Goal: Task Accomplishment & Management: Use online tool/utility

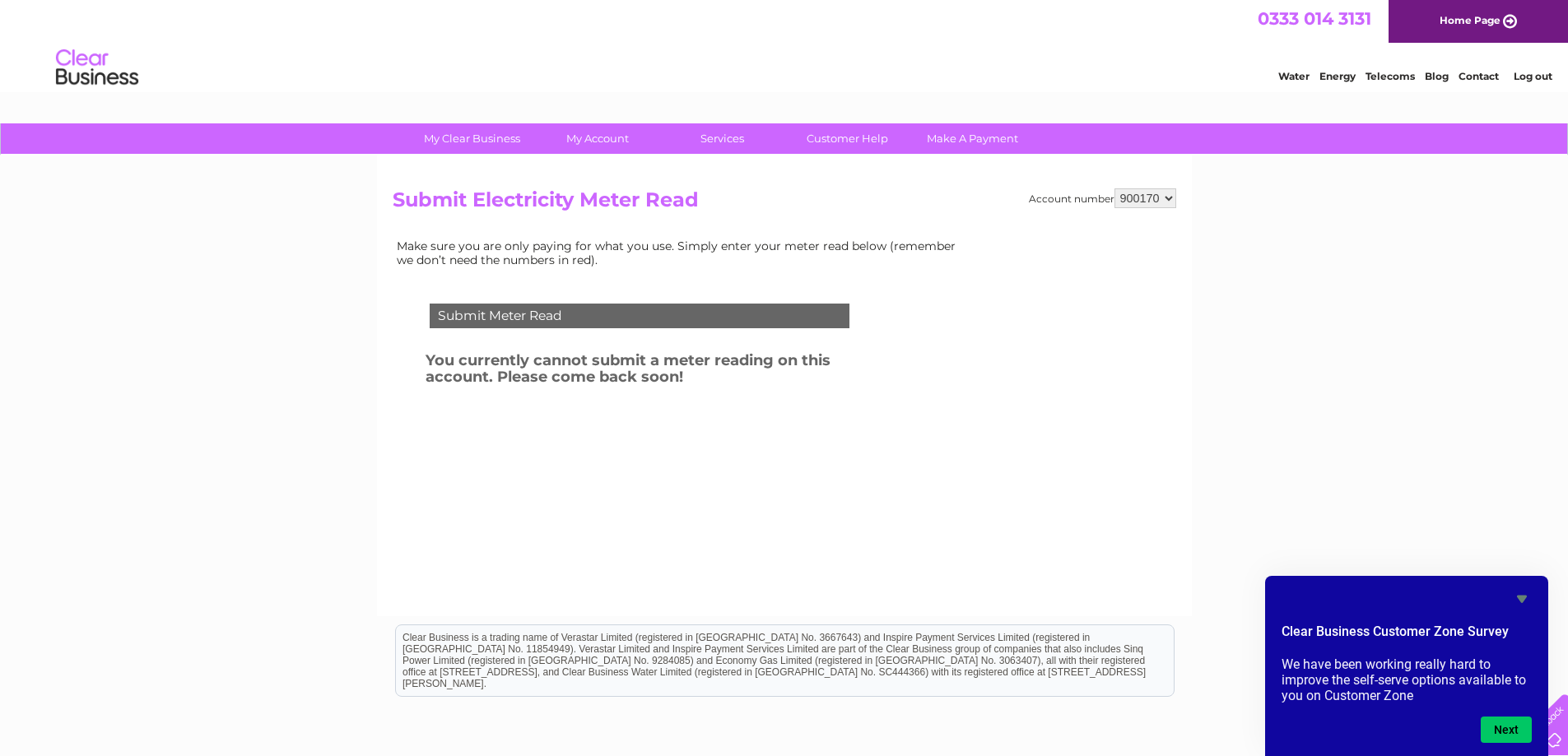
click at [536, 320] on div "Submit Meter Read" at bounding box center [639, 316] width 420 height 25
click at [1156, 192] on select "900170 984791 985015 985016 985017 987283 990367" at bounding box center [1145, 199] width 62 height 20
select select "990367"
click at [1114, 189] on select "900170 984791 985015 985016 985017 987283 990367" at bounding box center [1145, 199] width 62 height 20
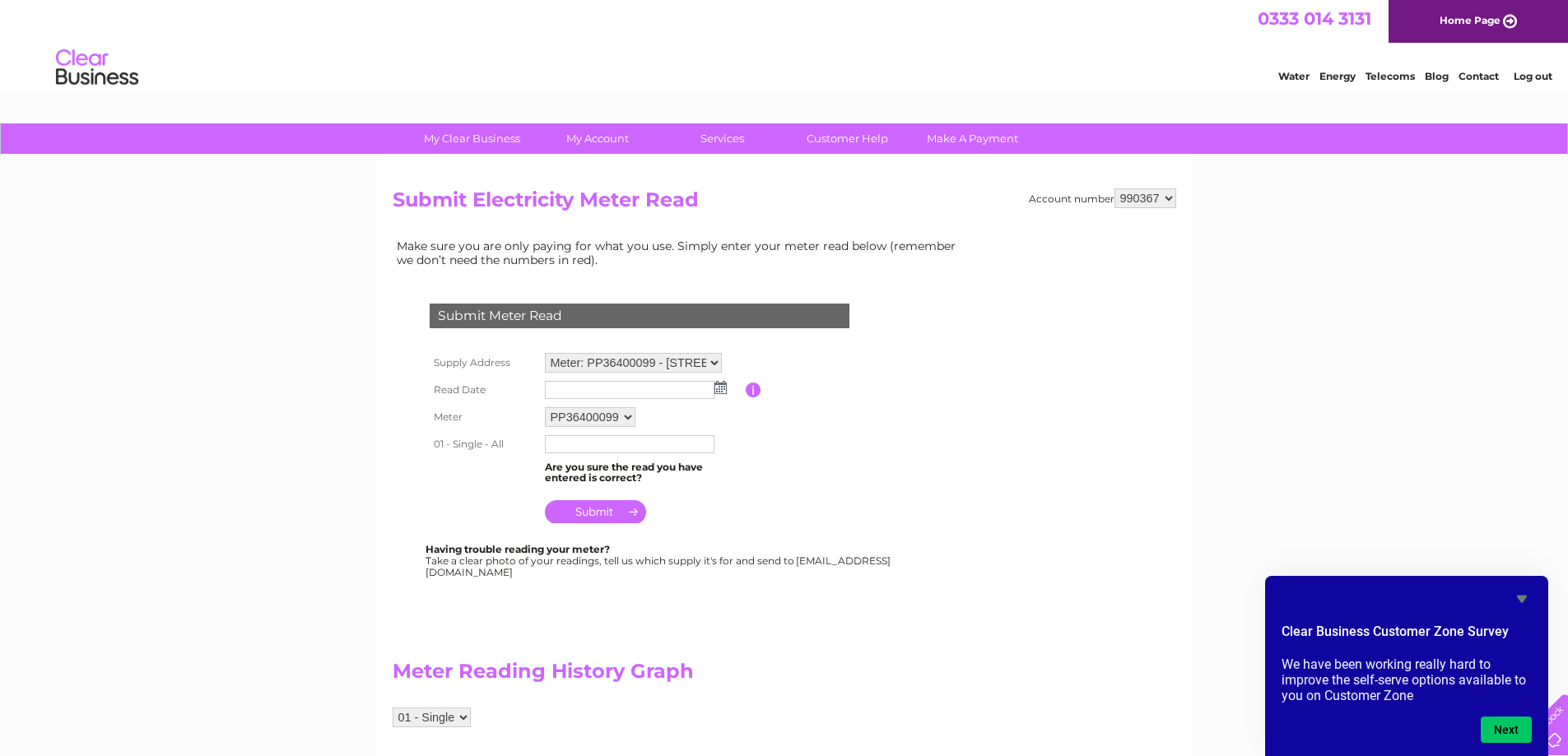
click at [720, 384] on img at bounding box center [720, 388] width 12 height 13
click at [586, 457] on link "1" at bounding box center [585, 460] width 26 height 17
type input "2025/09/01"
click at [574, 443] on input "text" at bounding box center [629, 445] width 170 height 18
type input "968532"
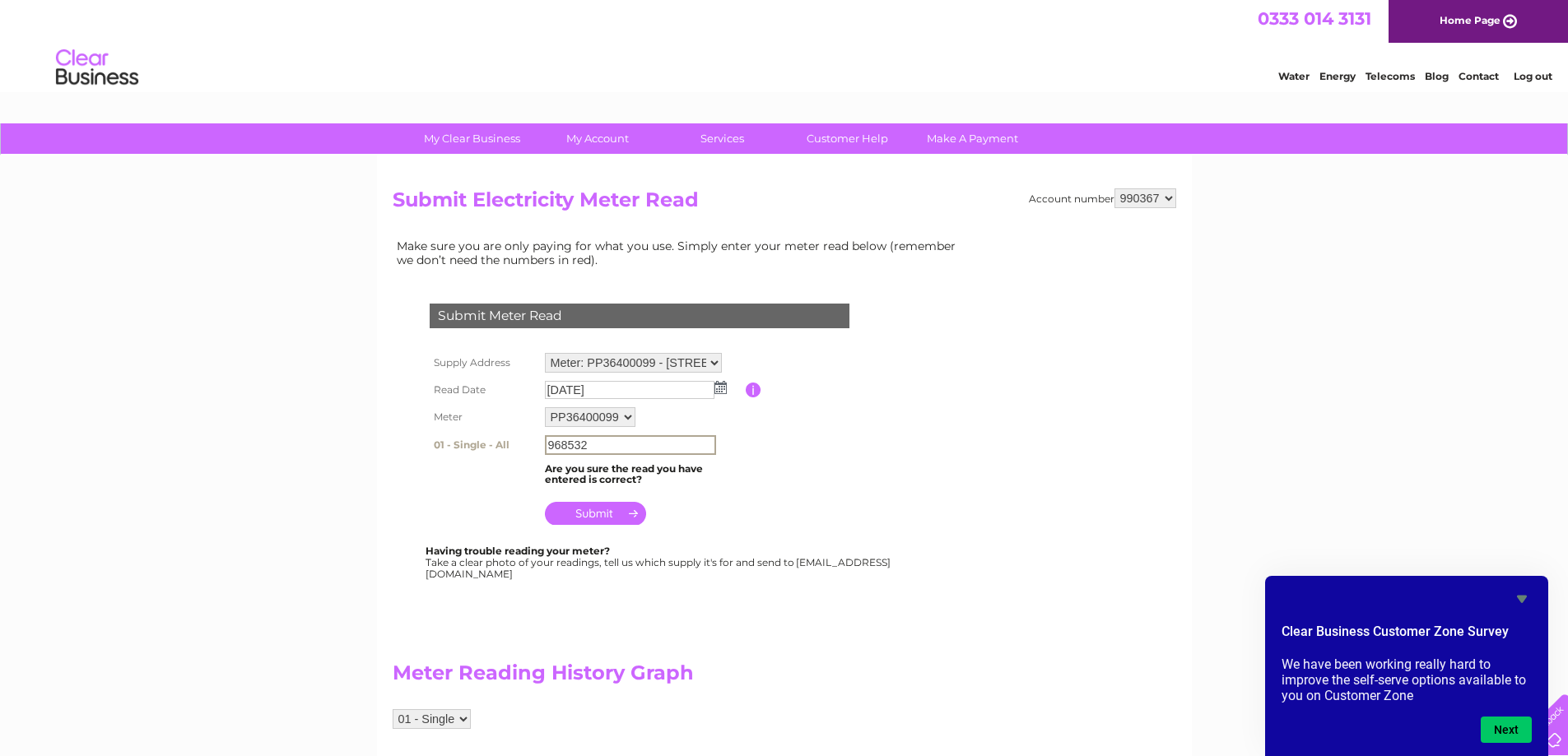
click at [578, 513] on input "submit" at bounding box center [595, 513] width 101 height 23
